Goal: Information Seeking & Learning: Find contact information

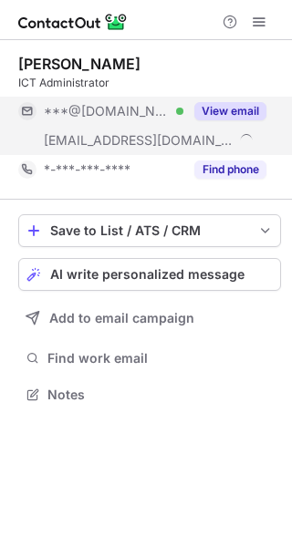
scroll to position [382, 292]
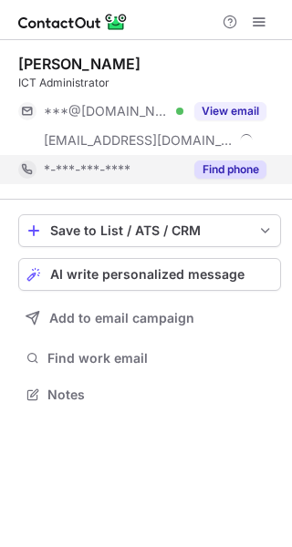
click at [233, 168] on button "Find phone" at bounding box center [230, 170] width 72 height 18
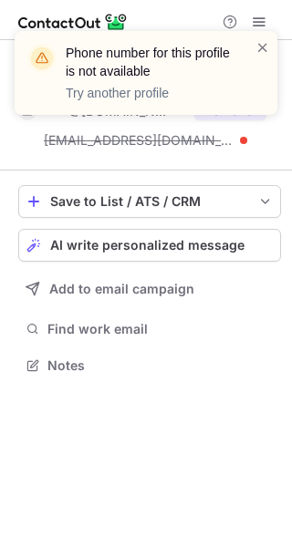
scroll to position [353, 292]
click at [271, 46] on div "Phone number for this profile is not available Try another profile" at bounding box center [146, 73] width 263 height 84
click at [265, 57] on div at bounding box center [262, 72] width 15 height 69
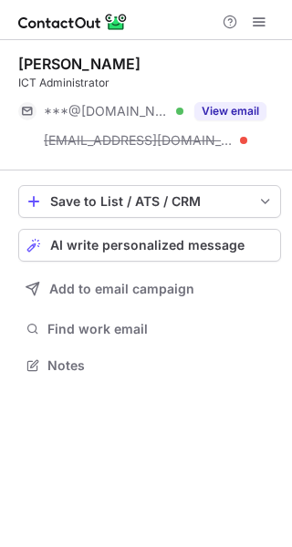
click at [264, 41] on span at bounding box center [262, 47] width 15 height 18
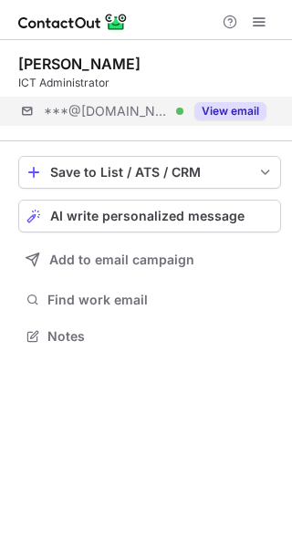
scroll to position [324, 292]
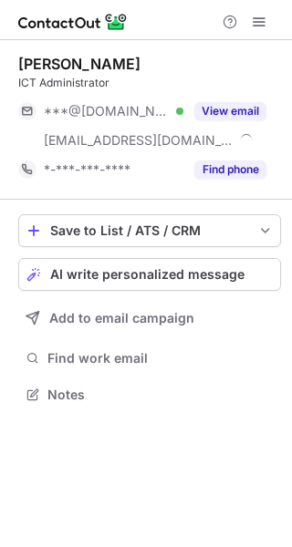
scroll to position [382, 292]
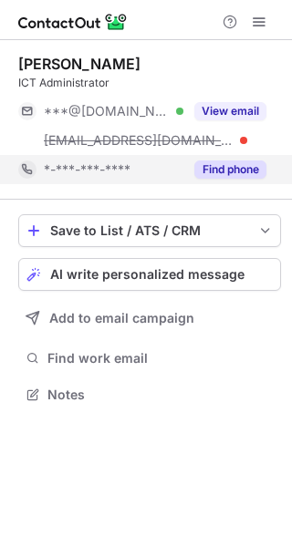
click at [244, 171] on button "Find phone" at bounding box center [230, 170] width 72 height 18
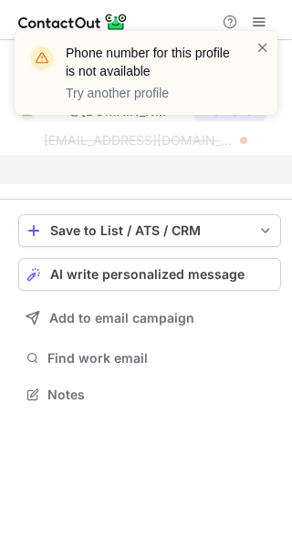
scroll to position [353, 292]
